Goal: Entertainment & Leisure: Consume media (video, audio)

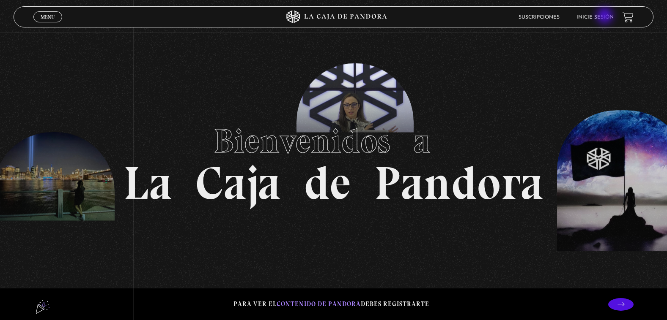
click at [605, 16] on link "Inicie sesión" at bounding box center [594, 17] width 37 height 5
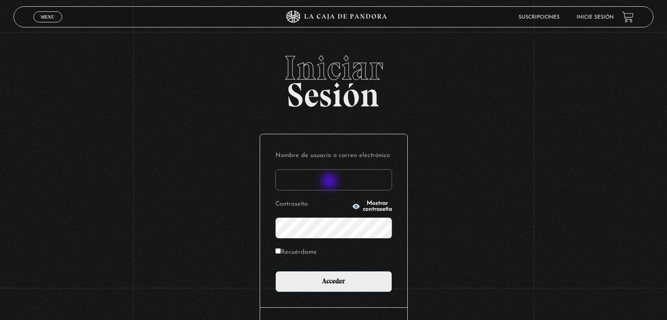
click at [330, 182] on input "Nombre de usuario o correo electrónico" at bounding box center [333, 180] width 117 height 21
click at [364, 178] on input "espinozamarialuisa466@" at bounding box center [333, 180] width 117 height 21
type input "[EMAIL_ADDRESS][DOMAIN_NAME]"
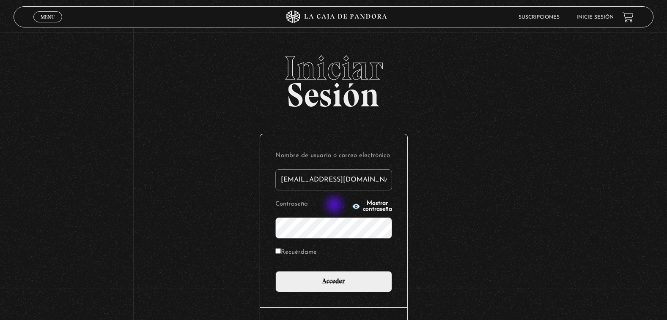
click at [352, 206] on icon "button" at bounding box center [356, 206] width 8 height 5
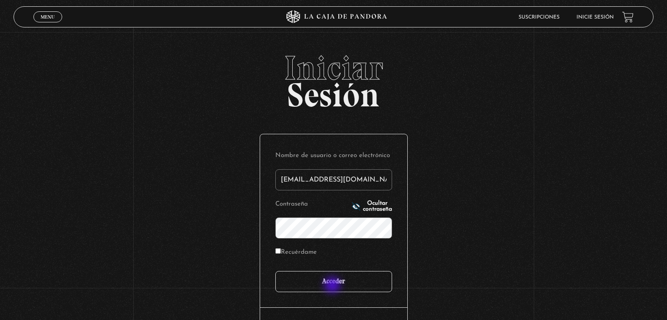
click at [335, 287] on input "Acceder" at bounding box center [333, 281] width 117 height 21
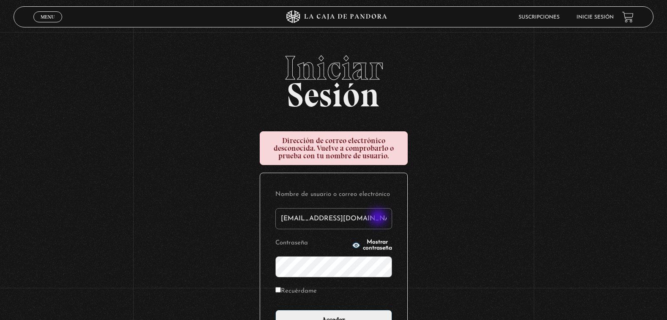
click at [379, 219] on input "espinozamarialuisa466@gamil.com" at bounding box center [333, 218] width 117 height 21
click at [376, 217] on input "espinozamarialuisa466@gamil.com" at bounding box center [333, 218] width 117 height 21
type input "[EMAIL_ADDRESS][DOMAIN_NAME]"
click at [275, 310] on input "Acceder" at bounding box center [333, 320] width 117 height 21
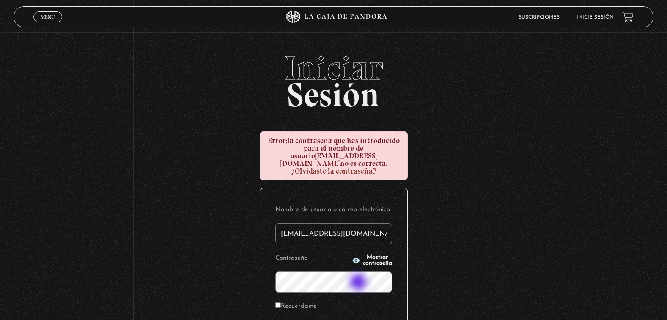
scroll to position [85, 0]
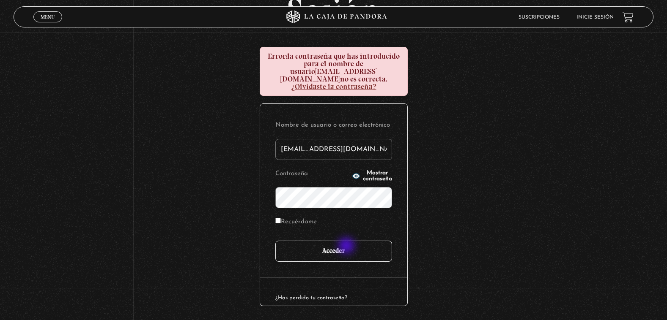
click at [347, 247] on input "Acceder" at bounding box center [333, 251] width 117 height 21
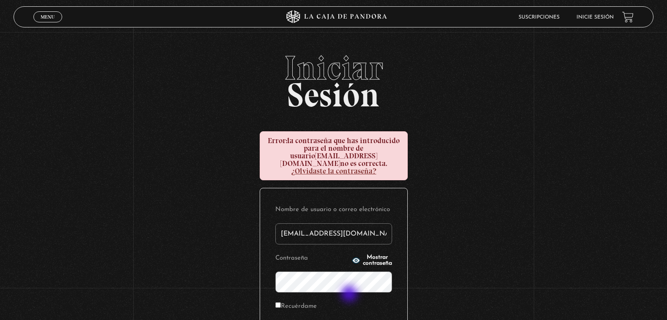
scroll to position [85, 0]
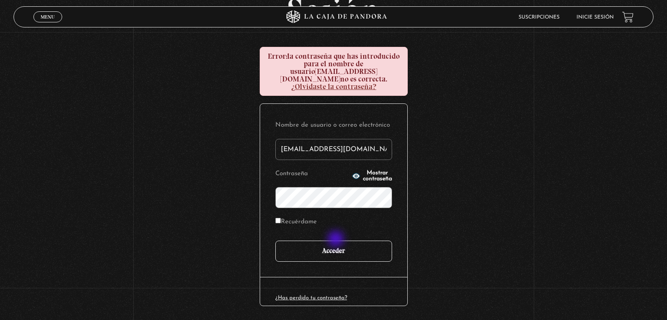
click at [337, 241] on input "Acceder" at bounding box center [333, 251] width 117 height 21
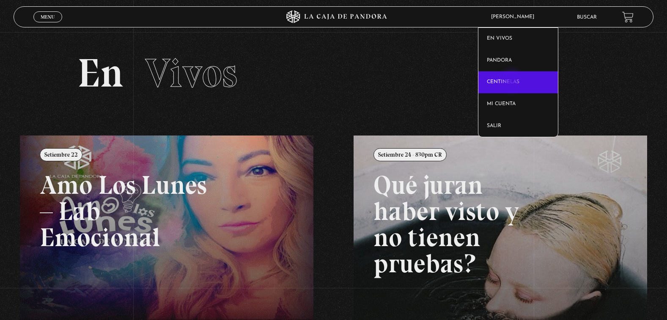
click at [512, 82] on link "Centinelas" at bounding box center [517, 82] width 79 height 22
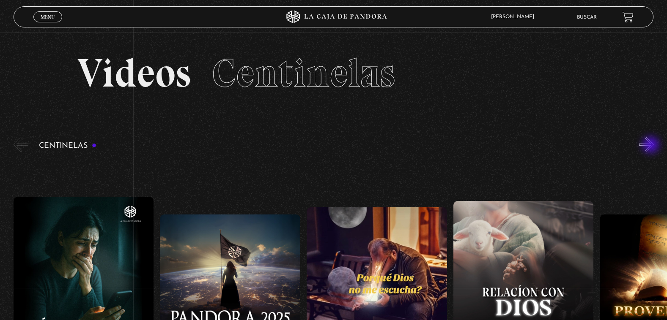
click at [652, 146] on button "»" at bounding box center [646, 144] width 15 height 15
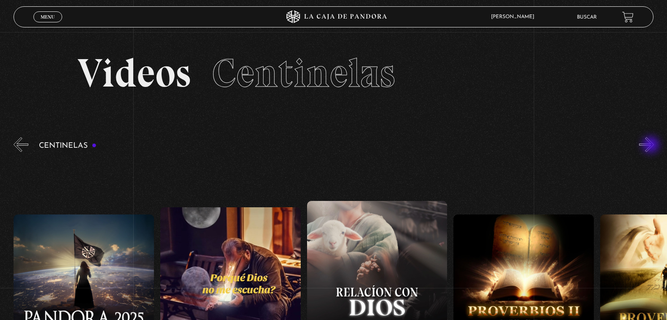
click at [652, 146] on button "»" at bounding box center [646, 144] width 15 height 15
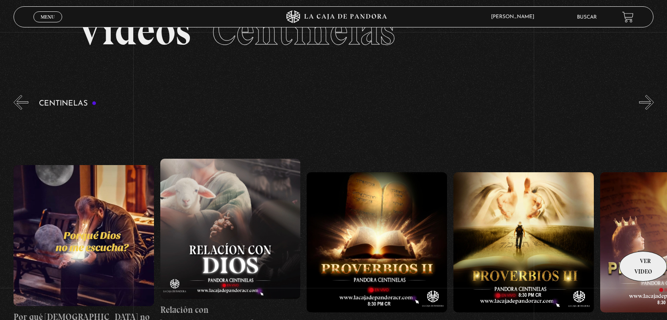
scroll to position [85, 0]
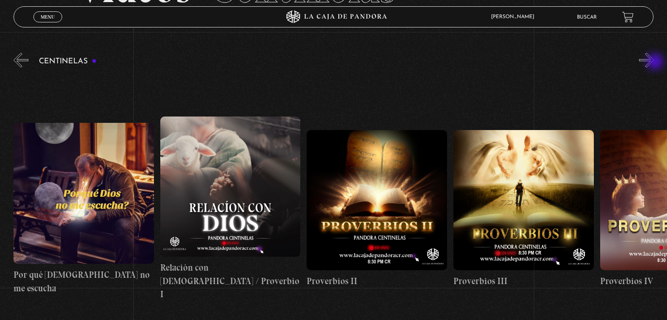
click at [654, 63] on button "»" at bounding box center [646, 60] width 15 height 15
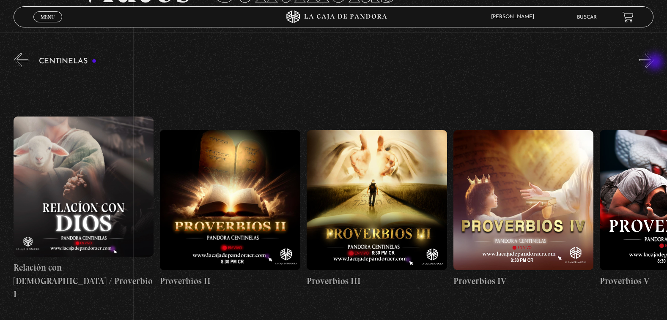
click at [654, 63] on button "»" at bounding box center [646, 60] width 15 height 15
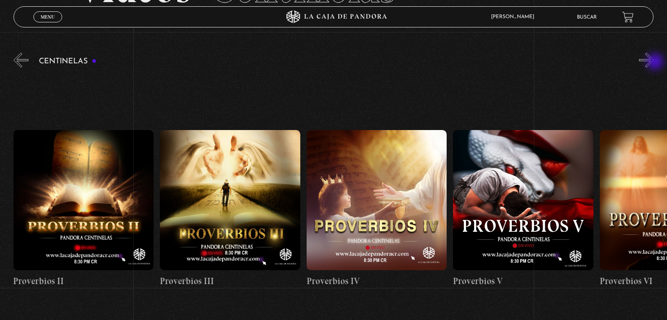
click at [654, 63] on button "»" at bounding box center [646, 60] width 15 height 15
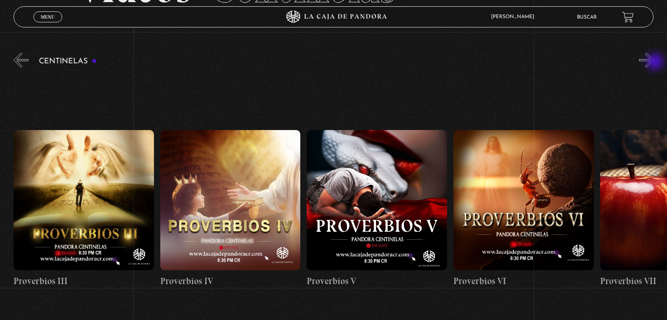
click at [654, 63] on button "»" at bounding box center [646, 60] width 15 height 15
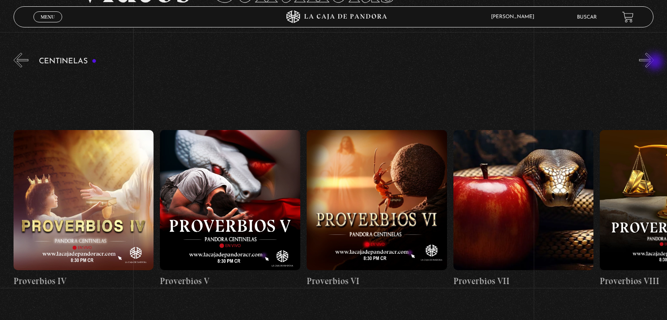
click at [654, 63] on button "»" at bounding box center [646, 60] width 15 height 15
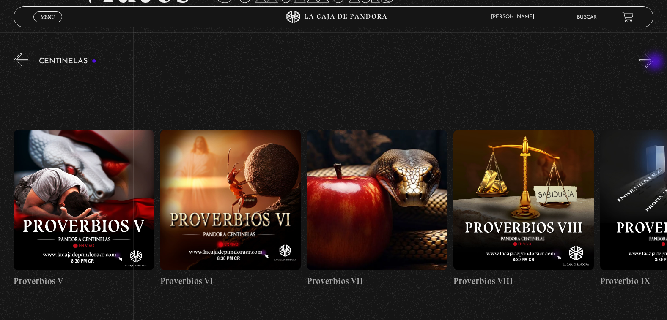
click at [654, 63] on button "»" at bounding box center [646, 60] width 15 height 15
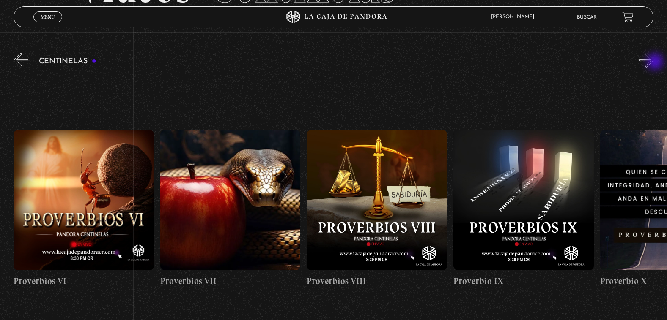
click at [654, 63] on button "»" at bounding box center [646, 60] width 15 height 15
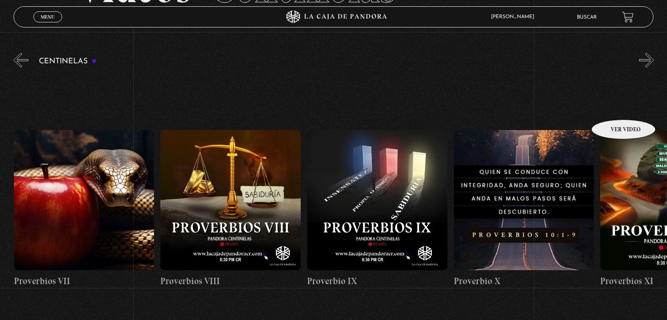
scroll to position [0, 1319]
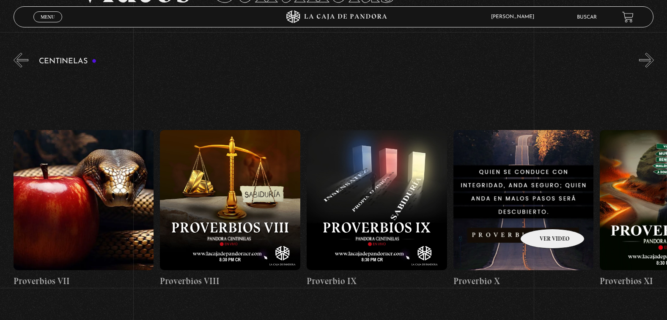
click at [541, 216] on figure at bounding box center [523, 200] width 140 height 140
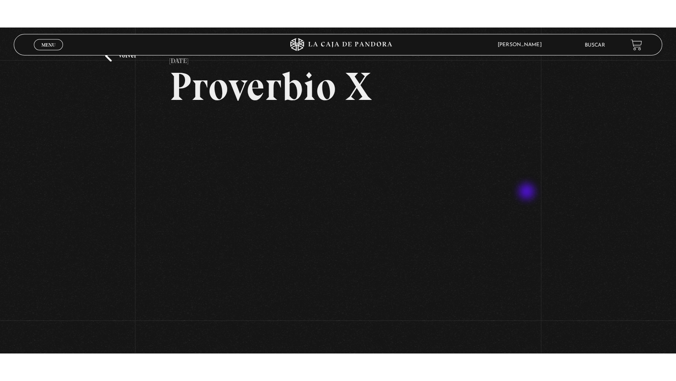
scroll to position [85, 0]
